Goal: Task Accomplishment & Management: Manage account settings

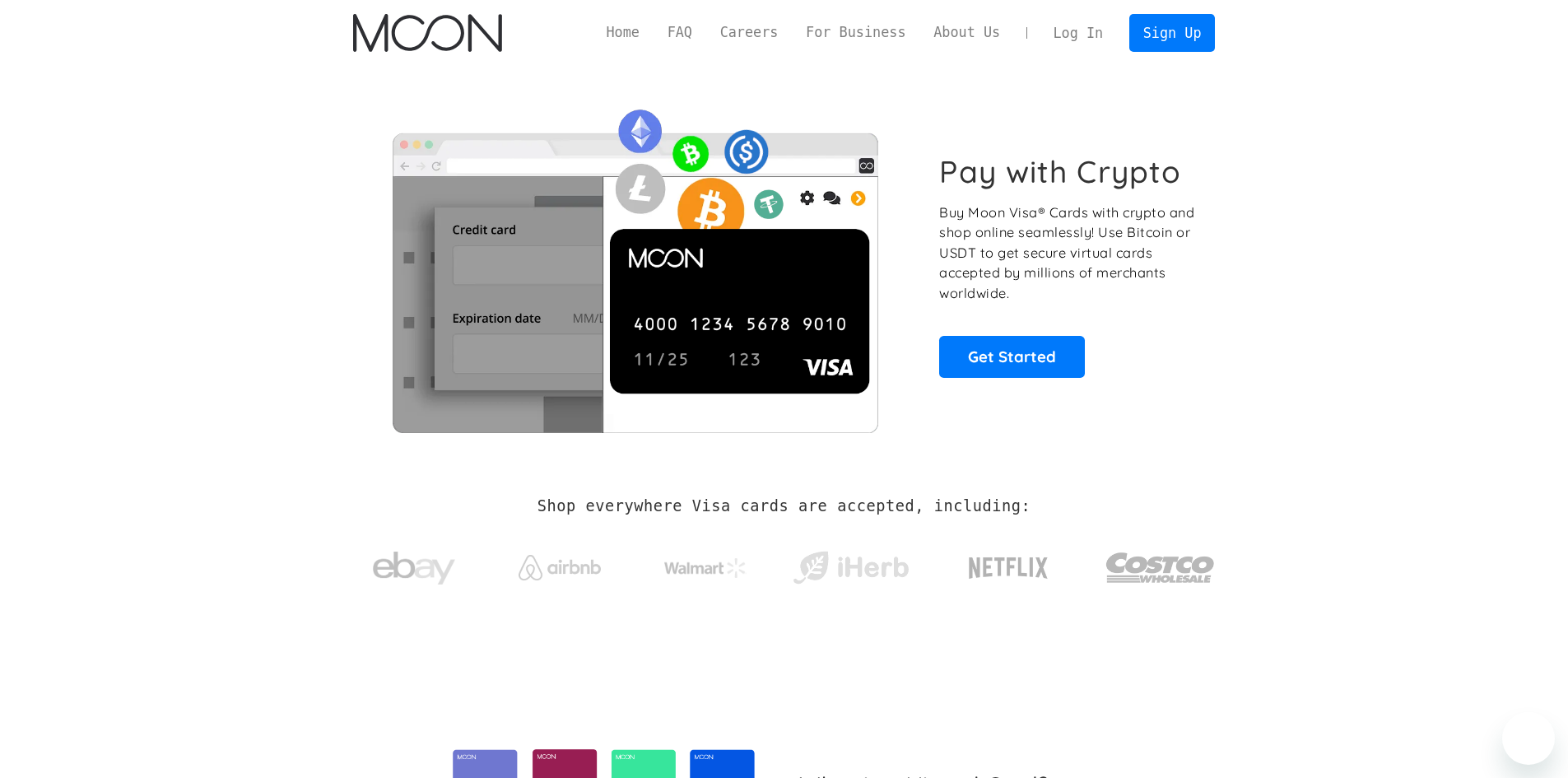
click at [1089, 28] on link "Log In" at bounding box center [1077, 33] width 77 height 36
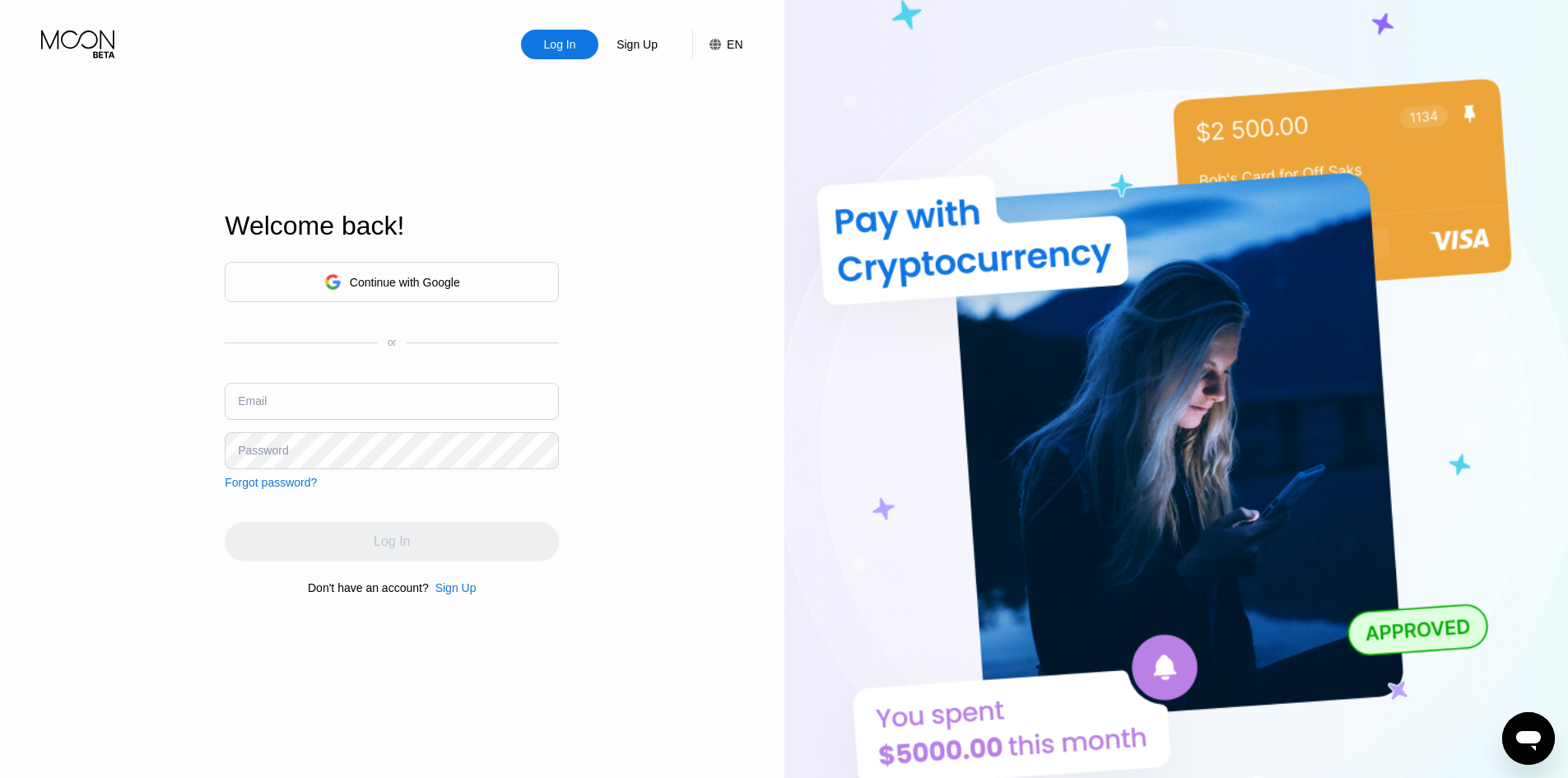
click at [335, 387] on input "text" at bounding box center [392, 401] width 334 height 37
paste input "mickenyfiken022@proton.me"
type input "mickenyfiken022@proton.me"
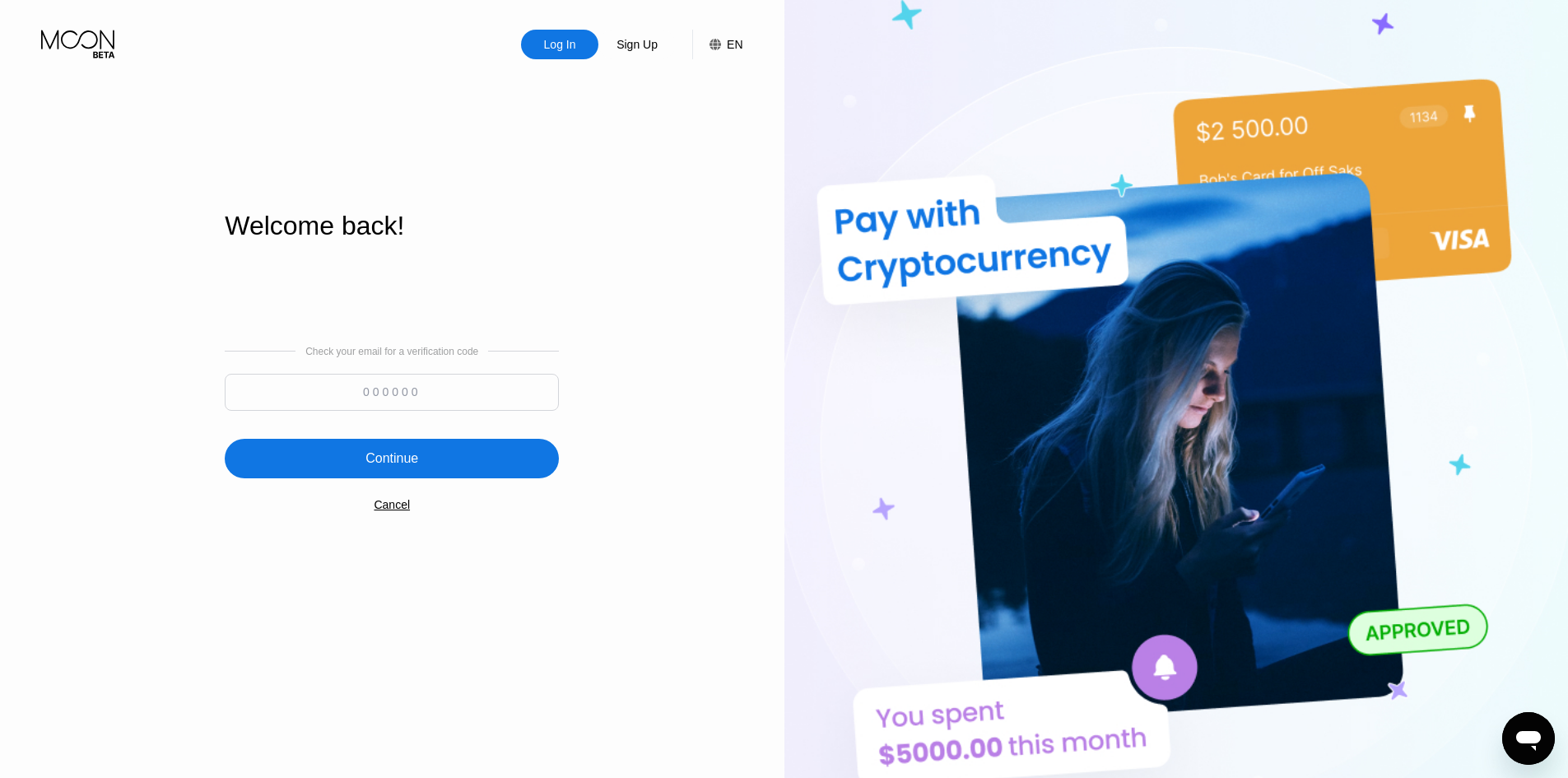
click at [471, 382] on input at bounding box center [392, 392] width 334 height 37
paste input "952668"
type input "952668"
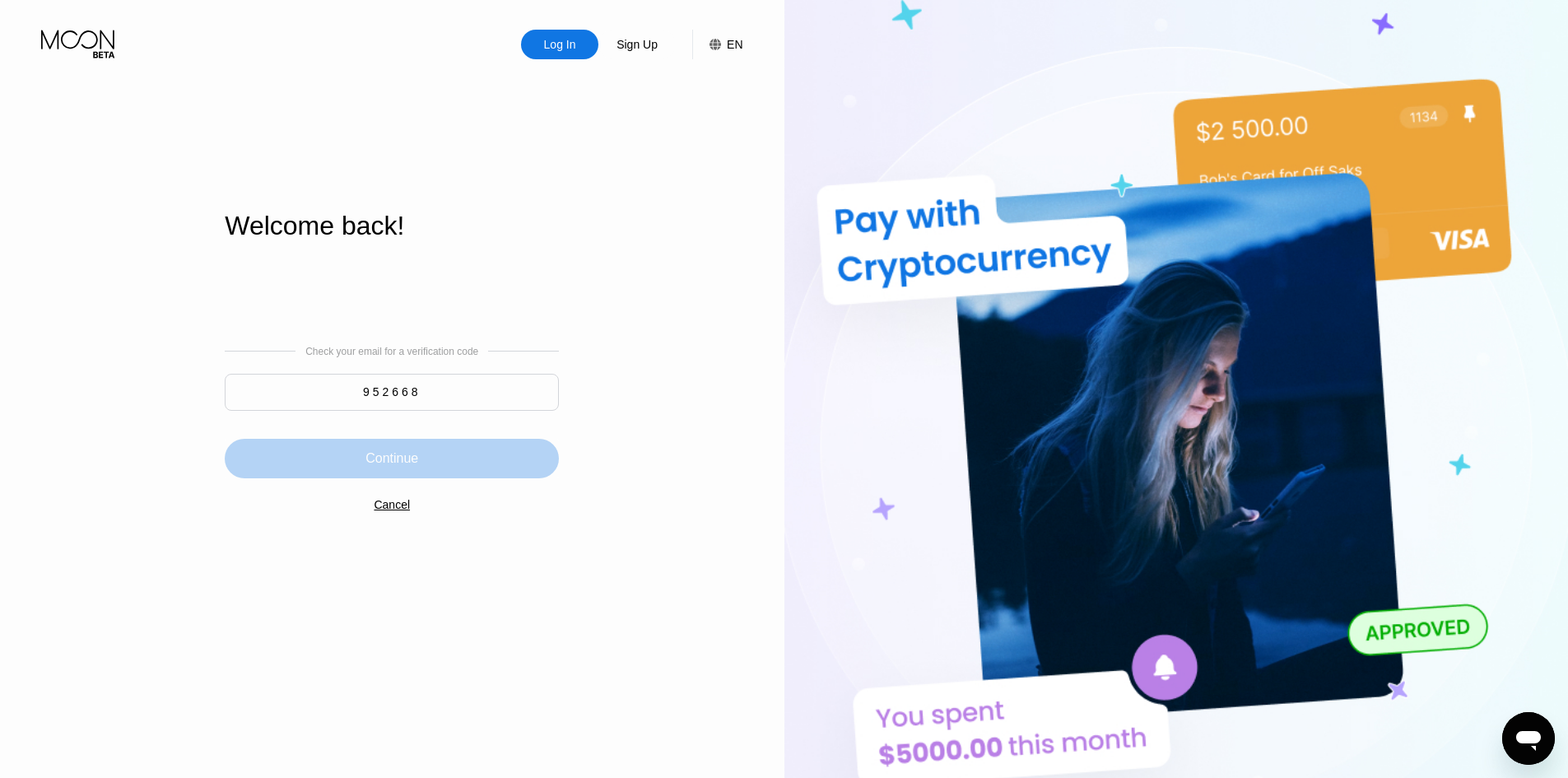
click at [372, 465] on div "Continue" at bounding box center [392, 458] width 53 height 16
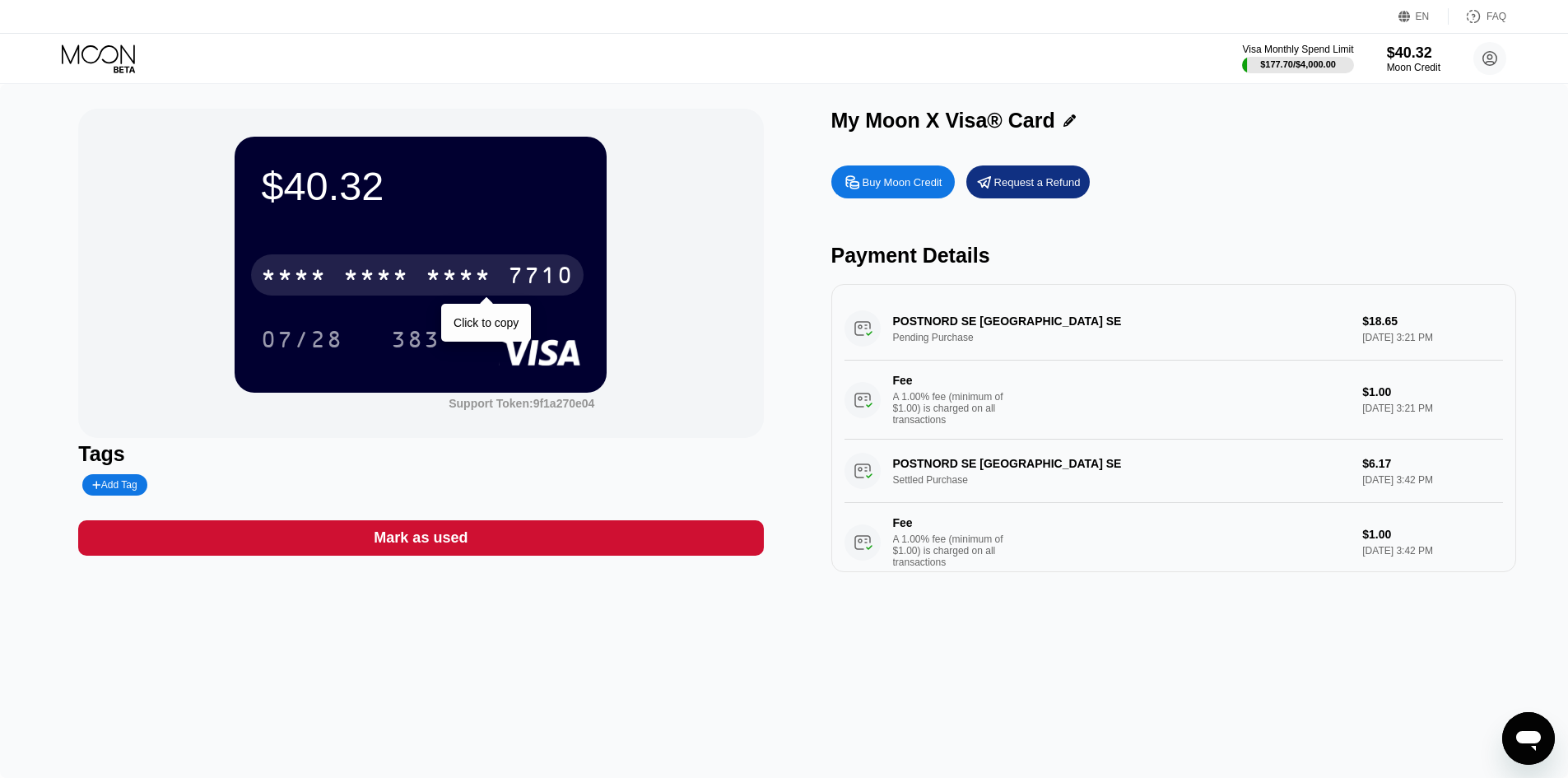
click at [463, 287] on div "* * * *" at bounding box center [458, 277] width 66 height 26
